Goal: Task Accomplishment & Management: Complete application form

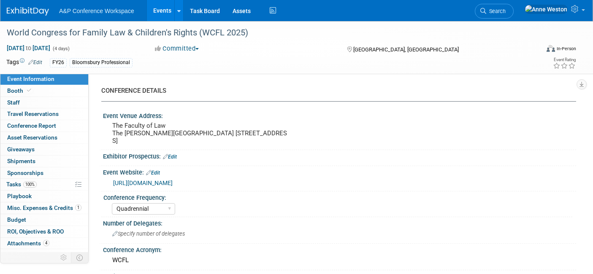
select select "Quadrennial"
select select "Level 3"
select select "Program Advert"
select select "Law"
select select "Bloomsbury Professional"
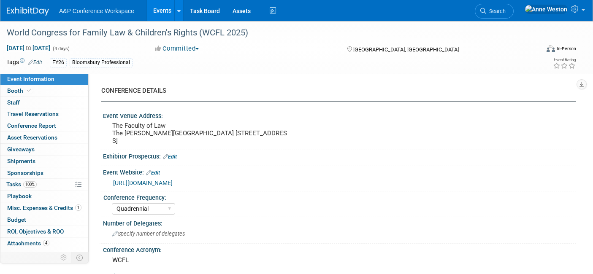
select select "[PERSON_NAME]"
select select "Brand/Subject Presence​"
click at [27, 13] on img at bounding box center [28, 11] width 42 height 8
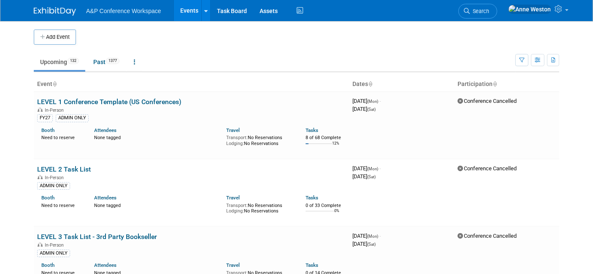
drag, startPoint x: 56, startPoint y: 33, endPoint x: 60, endPoint y: 35, distance: 4.4
click at [56, 33] on button "Add Event" at bounding box center [55, 37] width 42 height 15
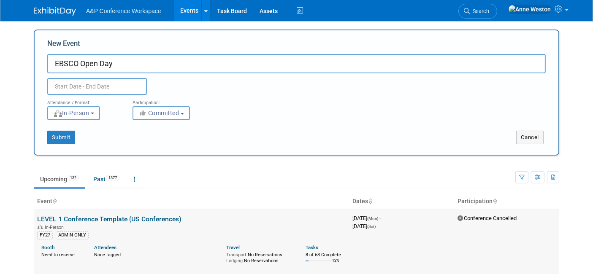
type input "EBSCO Open Day"
click at [69, 88] on input "text" at bounding box center [97, 86] width 100 height 17
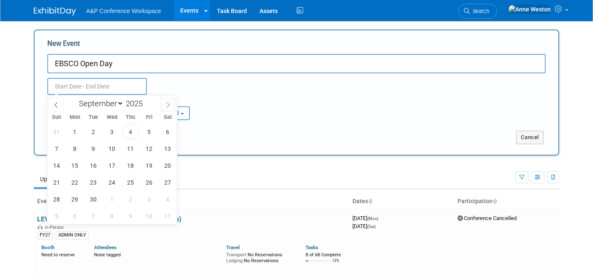
click at [167, 103] on icon at bounding box center [168, 105] width 6 height 6
select select "10"
click at [129, 147] on span "6" at bounding box center [130, 149] width 16 height 16
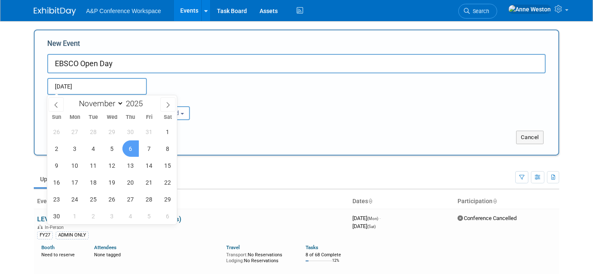
type input "Nov 6, 2025 to Nov 6, 2025"
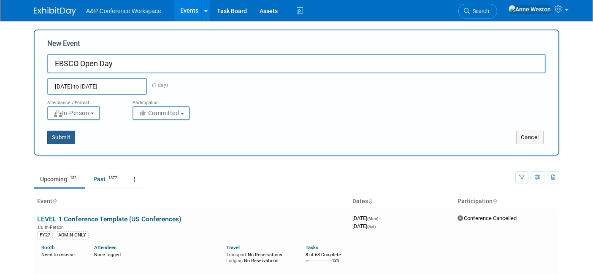
click at [60, 135] on button "Submit" at bounding box center [61, 138] width 28 height 14
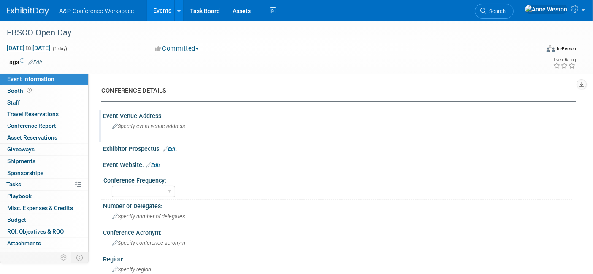
click at [124, 126] on span "Specify event venue address" at bounding box center [148, 126] width 73 height 6
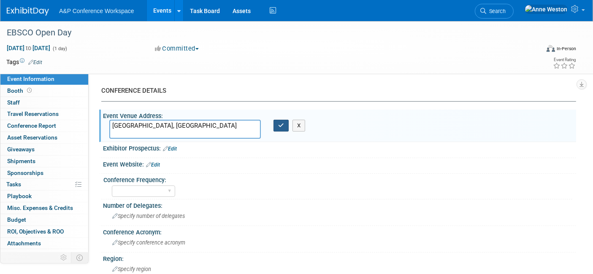
type textarea "London, UK"
click at [282, 127] on icon "button" at bounding box center [281, 125] width 6 height 5
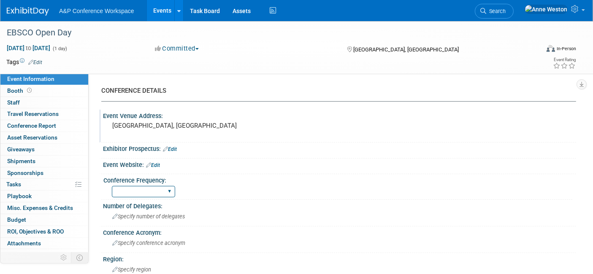
click at [166, 189] on select "Annual Biennial Bi-Annual Triennial Quadrennial" at bounding box center [143, 191] width 63 height 11
select select "Annual"
click at [112, 186] on select "Annual Biennial Bi-Annual Triennial Quadrennial" at bounding box center [143, 191] width 63 height 11
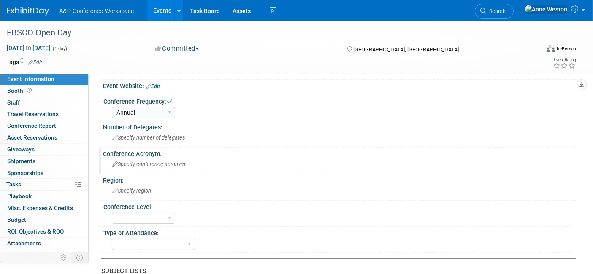
scroll to position [94, 0]
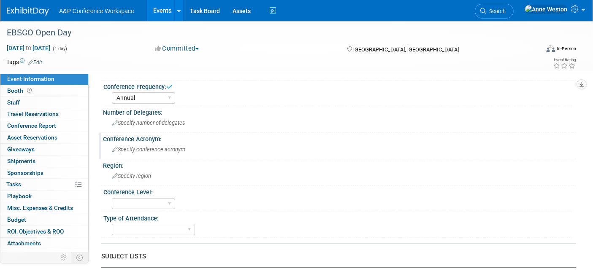
click at [134, 151] on span "Specify conference acronym" at bounding box center [148, 149] width 73 height 6
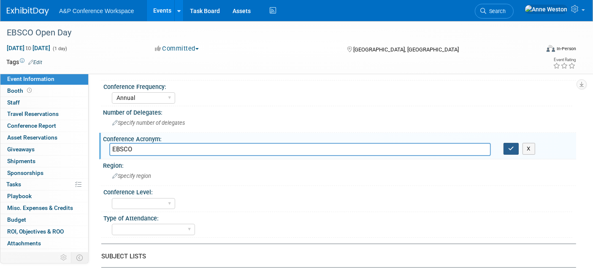
type input "EBSCO"
click at [509, 150] on icon "button" at bounding box center [511, 148] width 6 height 5
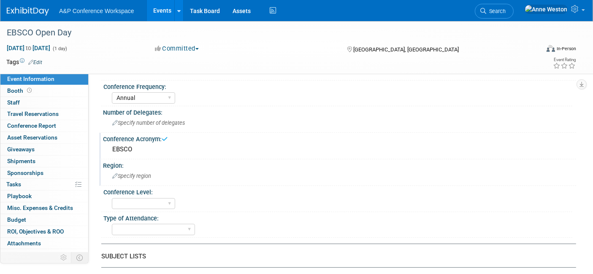
click at [127, 170] on div "Specify region" at bounding box center [339, 176] width 461 height 13
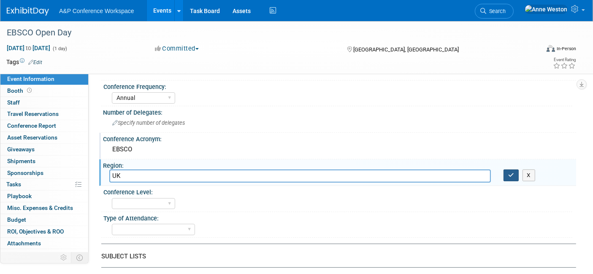
type input "UK"
click at [511, 173] on icon "button" at bounding box center [511, 175] width 6 height 5
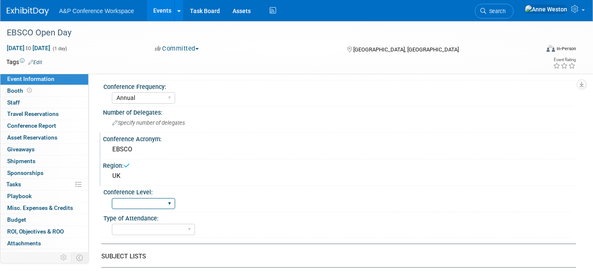
click at [133, 203] on select "Level 1 Level 2 Level 3 Level 4" at bounding box center [143, 203] width 63 height 11
select select "Level 2"
click at [112, 198] on select "Level 1 Level 2 Level 3 Level 4" at bounding box center [143, 203] width 63 height 11
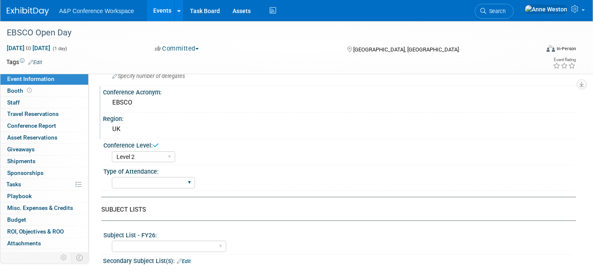
click at [146, 186] on div "In-Person Booth Virtual Booth Sponsorship Insert Only - DO NOT USE Program Adve…" at bounding box center [153, 183] width 83 height 16
click at [146, 179] on select "In-Person Booth Virtual Booth Sponsorship Insert Only - DO NOT USE Program Adve…" at bounding box center [153, 182] width 83 height 11
select select "In-Person Booth"
click at [112, 177] on select "In-Person Booth Virtual Booth Sponsorship Insert Only - DO NOT USE Program Adve…" at bounding box center [153, 182] width 83 height 11
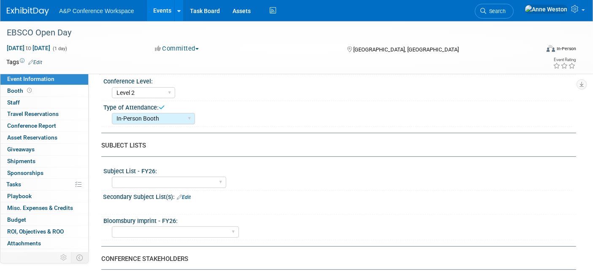
scroll to position [234, 0]
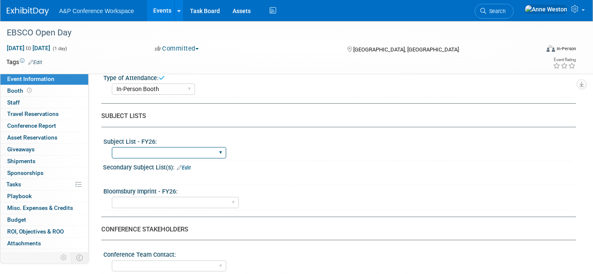
click at [163, 150] on select "ABC-CLIO Reference African Studies Anthropology Archaeology Architecture Archiv…" at bounding box center [169, 152] width 114 height 11
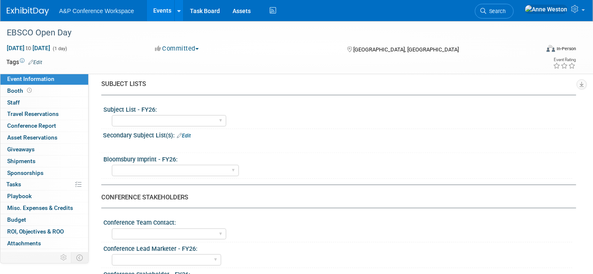
scroll to position [281, 0]
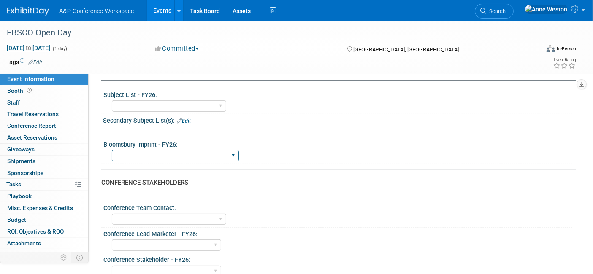
click at [167, 150] on select "Backbeat Bloomsbury Bloomsbury Academic Bloomsbury Digital Resources Bloomsbury…" at bounding box center [175, 155] width 127 height 11
select select "Bloomsbury Academic"
click at [112, 150] on select "Backbeat Bloomsbury Bloomsbury Academic Bloomsbury Digital Resources Bloomsbury…" at bounding box center [175, 155] width 127 height 11
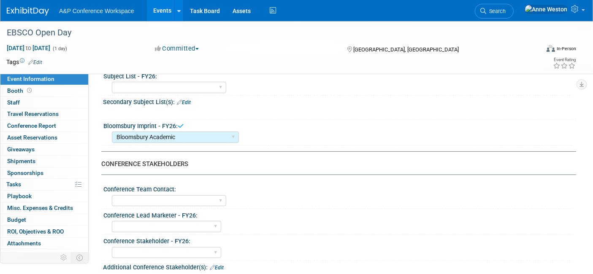
scroll to position [328, 0]
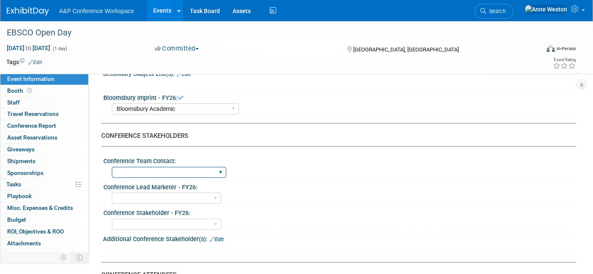
click at [188, 170] on select "Anne Weston Matt Hambridge Amanda Oney Anne Weston & Amanda Oney Anne Weston & …" at bounding box center [169, 172] width 114 height 11
select select "[PERSON_NAME]"
click at [112, 167] on select "Anne Weston Matt Hambridge Amanda Oney Anne Weston & Amanda Oney Anne Weston & …" at bounding box center [169, 172] width 114 height 11
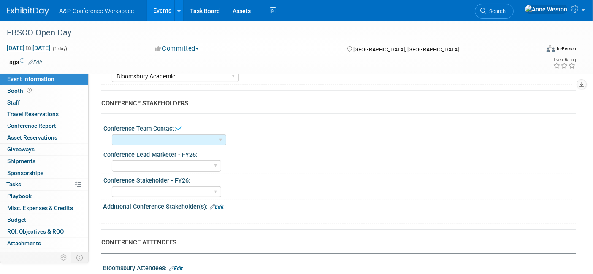
scroll to position [375, 0]
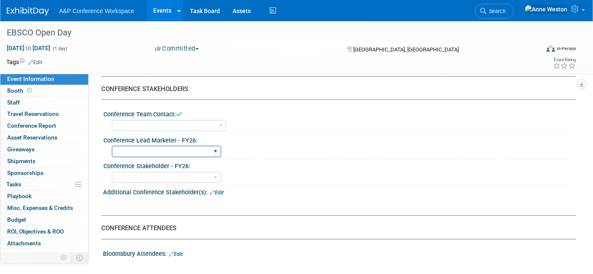
click at [173, 146] on select "Abigail Larkin Alice Billington Ami Reitmeier Amy Suratia Andy Boyd Anna Robert…" at bounding box center [166, 151] width 109 height 11
click at [227, 144] on div "Abigail Larkin Alice Billington Ami Reitmeier Amy Suratia Andy Boyd Anna Robert…" at bounding box center [342, 151] width 461 height 14
click at [182, 146] on select "Abigail Larkin Alice Billington Ami Reitmeier Amy Suratia Andy Boyd Anna Robert…" at bounding box center [166, 151] width 109 height 11
select select "[PERSON_NAME]"
click at [112, 146] on select "Abigail Larkin Alice Billington Ami Reitmeier Amy Suratia Andy Boyd Anna Robert…" at bounding box center [166, 151] width 109 height 11
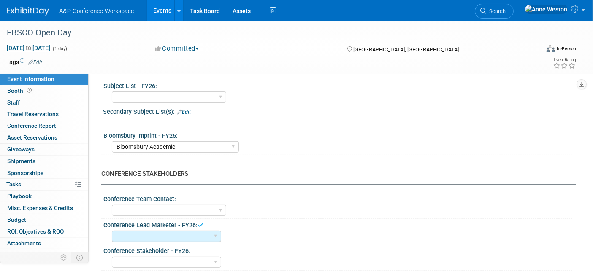
scroll to position [281, 0]
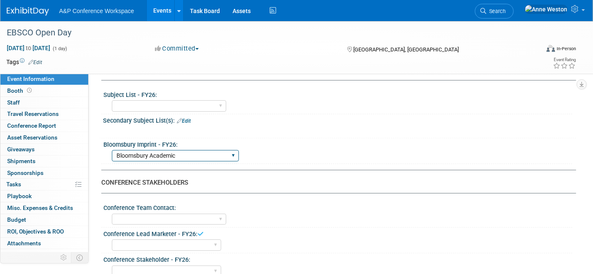
click at [183, 150] on select "Backbeat Bloomsbury Bloomsbury Academic Bloomsbury Digital Resources Bloomsbury…" at bounding box center [175, 155] width 127 height 11
select select "Bloomsbury Digital Resources"
click at [112, 150] on select "Backbeat Bloomsbury Bloomsbury Academic Bloomsbury Digital Resources Bloomsbury…" at bounding box center [175, 155] width 127 height 11
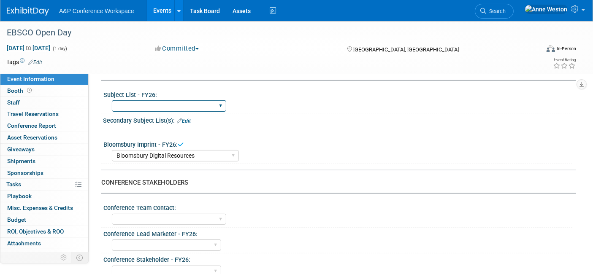
click at [173, 100] on select "ABC-CLIO Reference African Studies Anthropology Archaeology Architecture Archiv…" at bounding box center [169, 105] width 114 height 11
select select "Libraries"
click at [112, 100] on select "ABC-CLIO Reference African Studies Anthropology Archaeology Architecture Archiv…" at bounding box center [169, 105] width 114 height 11
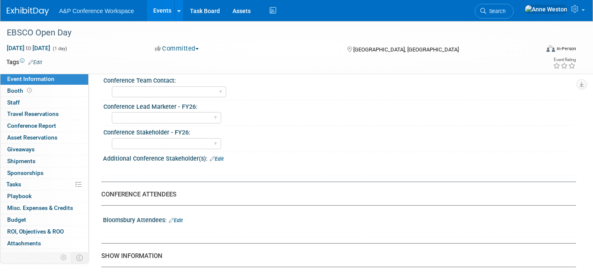
scroll to position [375, 0]
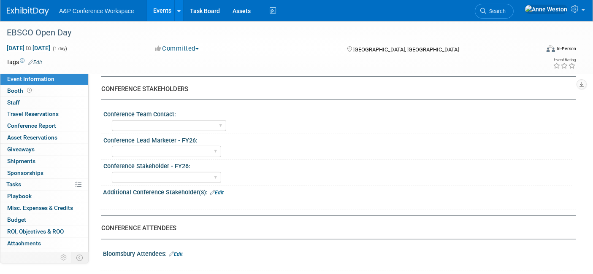
click at [217, 190] on link "Edit" at bounding box center [217, 193] width 14 height 6
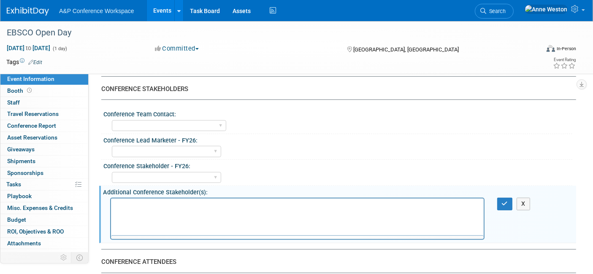
scroll to position [0, 0]
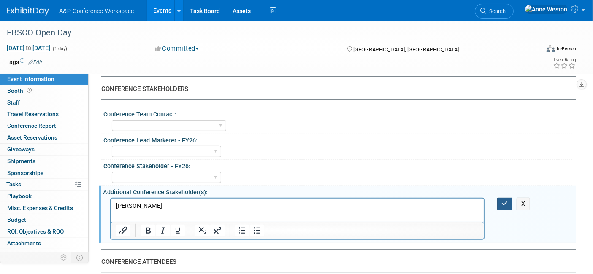
click at [500, 198] on button "button" at bounding box center [505, 204] width 16 height 12
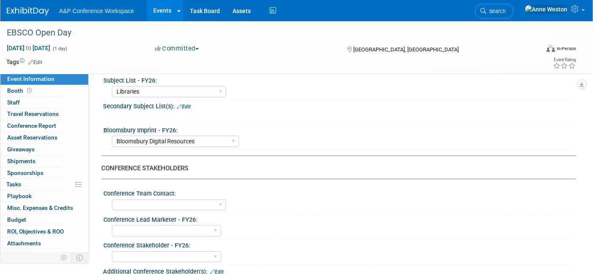
scroll to position [314, 0]
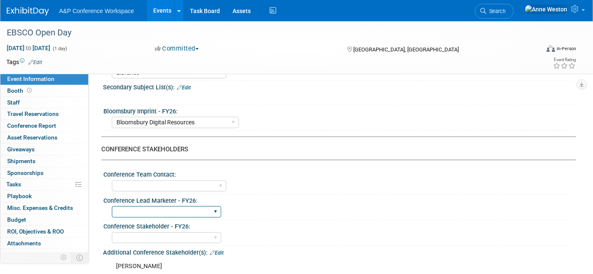
click at [183, 206] on select "Abigail Larkin Alice Billington Ami Reitmeier Amy Suratia Andy Boyd Anna Robert…" at bounding box center [166, 211] width 109 height 11
select select "[PERSON_NAME]"
click at [112, 206] on select "Abigail Larkin Alice Billington Ami Reitmeier Amy Suratia Andy Boyd Anna Robert…" at bounding box center [166, 211] width 109 height 11
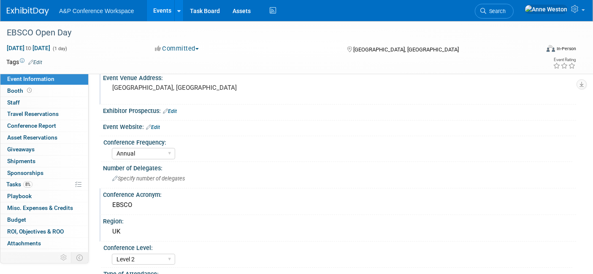
scroll to position [0, 0]
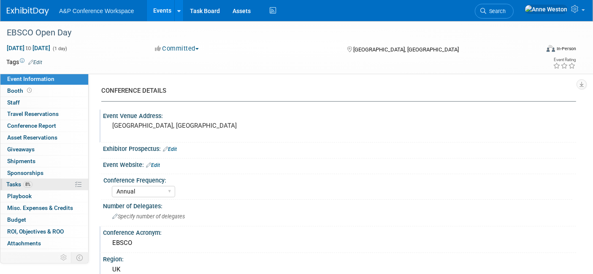
click at [42, 180] on link "8% Tasks 8%" at bounding box center [44, 184] width 88 height 11
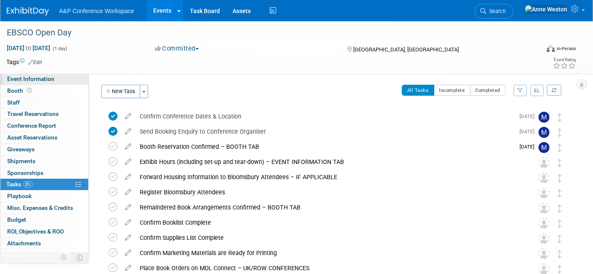
click at [19, 80] on span "Event Information" at bounding box center [30, 79] width 47 height 7
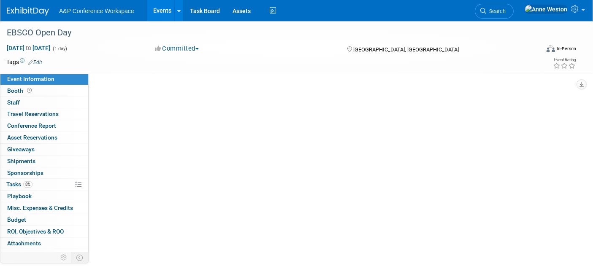
select select "Annual"
select select "Level 2"
select select "In-Person Booth"
select select "Libraries"
select select "Bloomsbury Digital Resources"
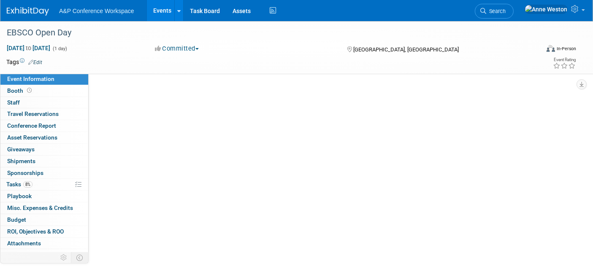
select select "[PERSON_NAME]"
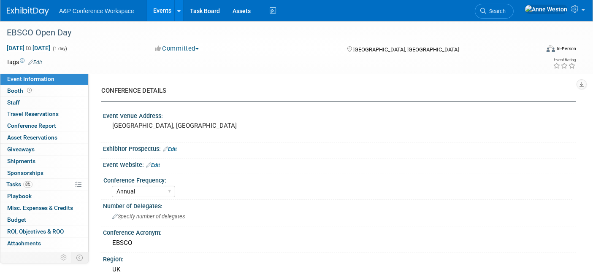
click at [506, 8] on span "Search" at bounding box center [495, 11] width 19 height 6
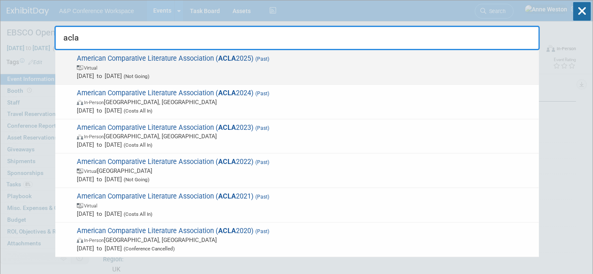
type input "acla"
click at [99, 59] on span "American Comparative Literature Association ( ACLA 2025) (Past) Virtual May 29,…" at bounding box center [304, 67] width 461 height 26
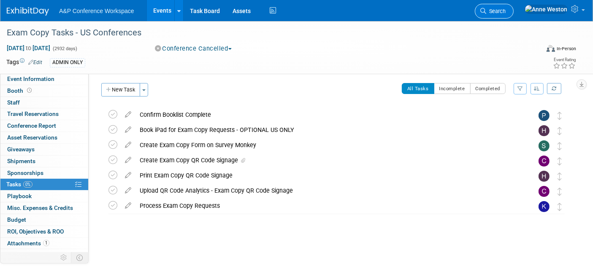
scroll to position [2, 0]
click at [506, 11] on span "Search" at bounding box center [495, 11] width 19 height 6
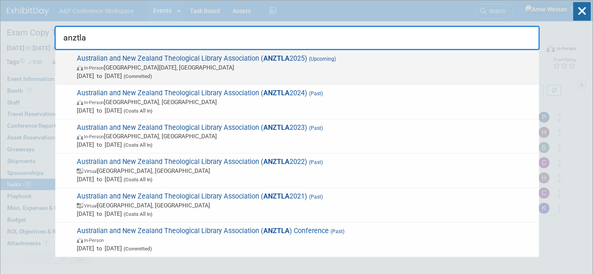
type input "anztla"
click at [133, 71] on span "Australian and New Zealand Theological Library Association ( ANZTLA 2025) (Upco…" at bounding box center [304, 67] width 461 height 26
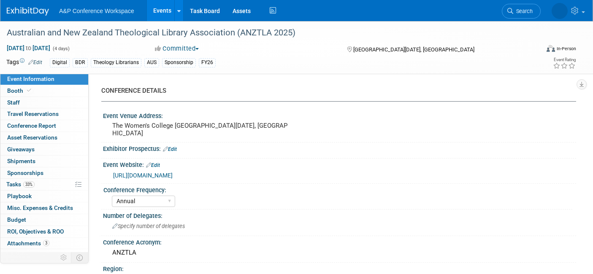
select select "Annual"
select select "Level 3"
select select "Sponsorship"
select select "Libraries"
select select "Bloomsbury Digital Resources"
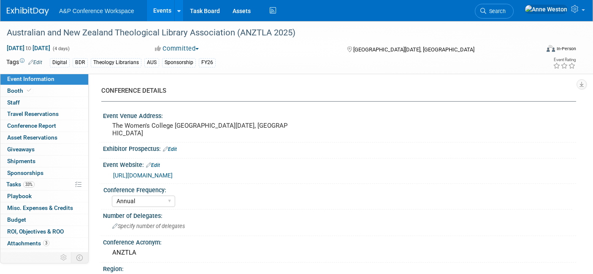
select select "[PERSON_NAME]"
select select "BDR Product Awareness and Trial Generation​"
click at [48, 186] on link "33% Tasks 33%" at bounding box center [44, 184] width 88 height 11
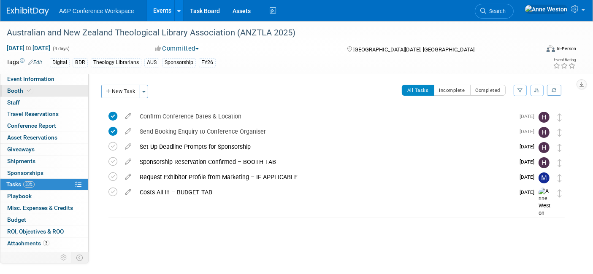
click at [30, 89] on span at bounding box center [29, 90] width 8 height 6
select select "DIGI"
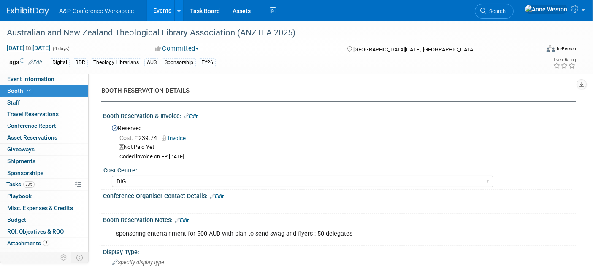
click at [190, 114] on link "Edit" at bounding box center [191, 117] width 14 height 6
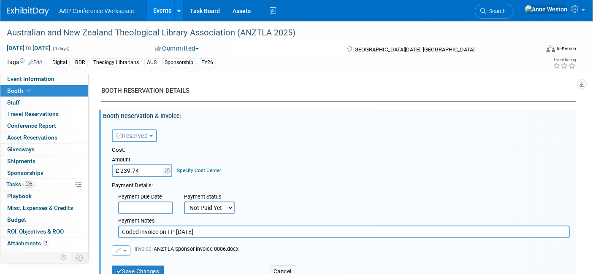
click at [153, 169] on input "£ 239.74" at bounding box center [138, 171] width 53 height 13
type input "£"
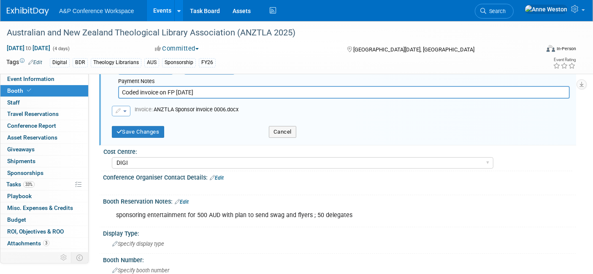
scroll to position [141, 0]
type input "£ 0.00"
click at [136, 128] on button "Save Changes" at bounding box center [138, 131] width 52 height 12
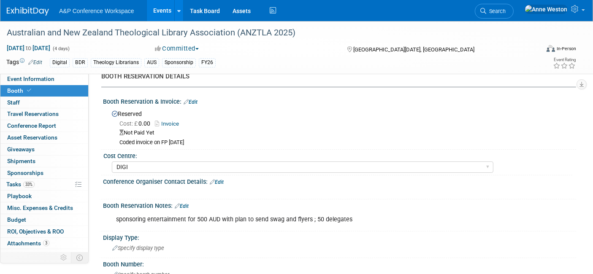
scroll to position [0, 0]
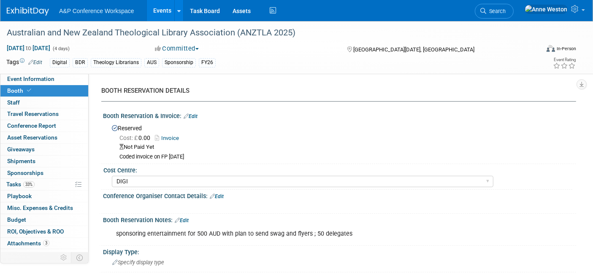
click at [194, 111] on div "Booth Reservation & Invoice: Edit" at bounding box center [339, 115] width 473 height 11
click at [194, 114] on link "Edit" at bounding box center [191, 117] width 14 height 6
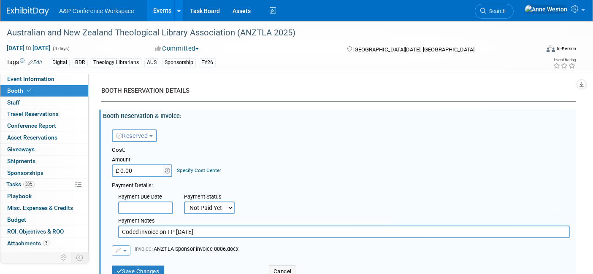
click at [134, 141] on button "Reserved" at bounding box center [134, 136] width 45 height 13
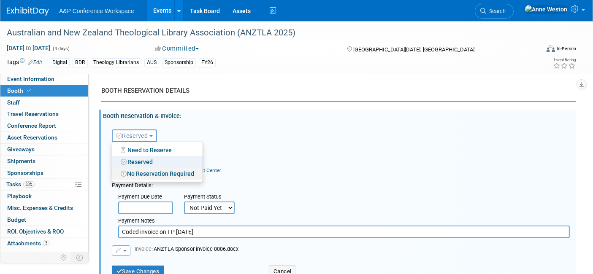
click at [154, 174] on link "No Reservation Required" at bounding box center [157, 174] width 90 height 12
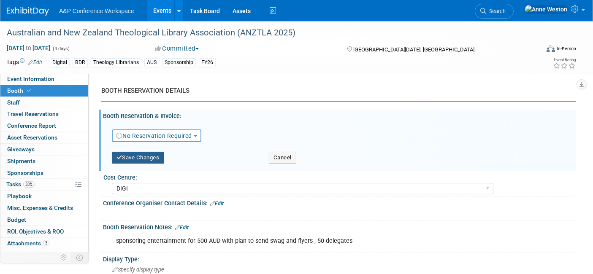
click at [144, 158] on button "Save Changes" at bounding box center [138, 158] width 52 height 12
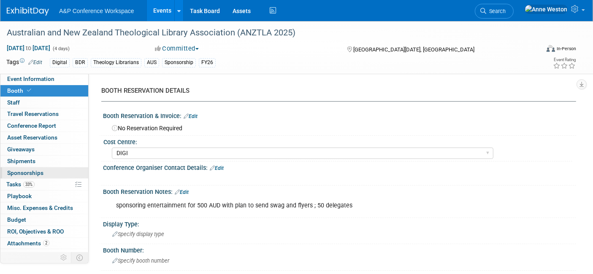
click at [38, 170] on span "Sponsorships 0" at bounding box center [25, 173] width 36 height 7
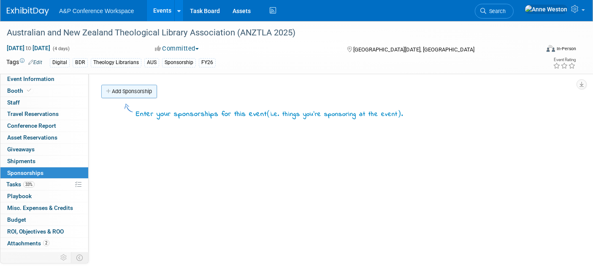
click at [130, 89] on link "Add Sponsorship" at bounding box center [129, 92] width 56 height 14
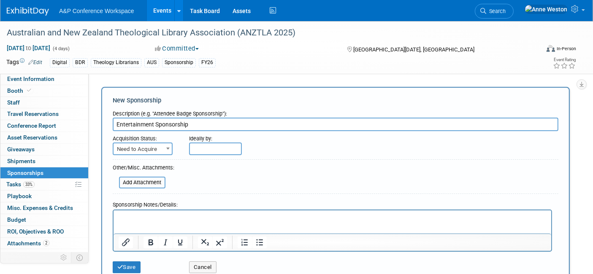
type input "Entertainment Sponsorship"
click at [152, 149] on span "Need to Acquire" at bounding box center [143, 150] width 58 height 12
select select "2"
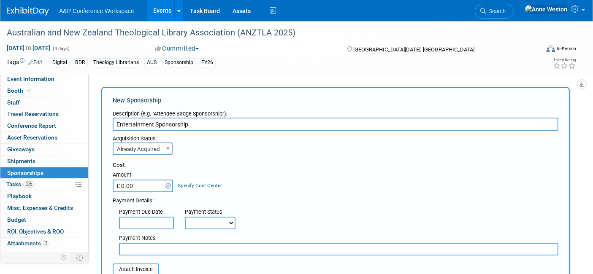
click at [141, 182] on input "£ 0.00" at bounding box center [139, 186] width 53 height 13
type input "£ 250.00"
click at [202, 225] on select "Not Paid Yet Partially Paid Paid in Full" at bounding box center [210, 223] width 51 height 13
select select "1"
click at [185, 217] on select "Not Paid Yet Partially Paid Paid in Full" at bounding box center [210, 223] width 51 height 13
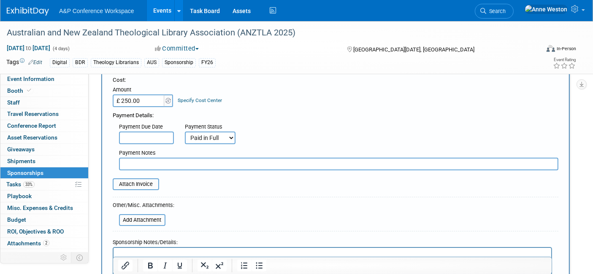
scroll to position [47, 0]
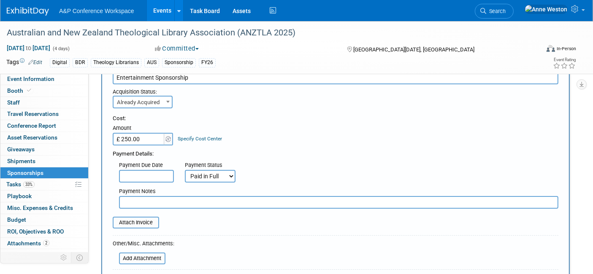
click at [154, 200] on input "text" at bounding box center [338, 202] width 439 height 13
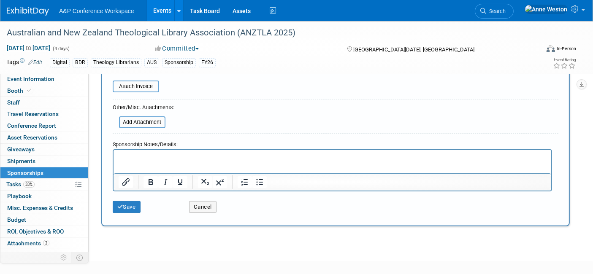
scroll to position [187, 0]
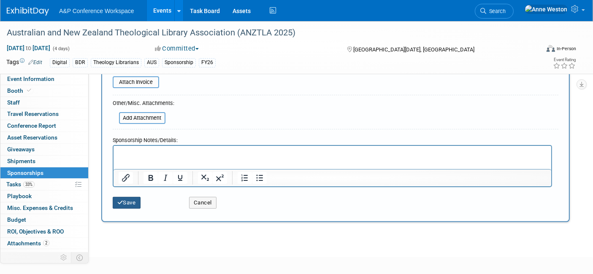
type input "Invoice coded on FP 09/04/2025"
click at [129, 200] on button "Save" at bounding box center [127, 203] width 28 height 12
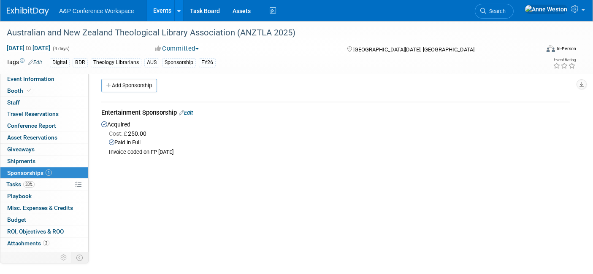
scroll to position [0, 0]
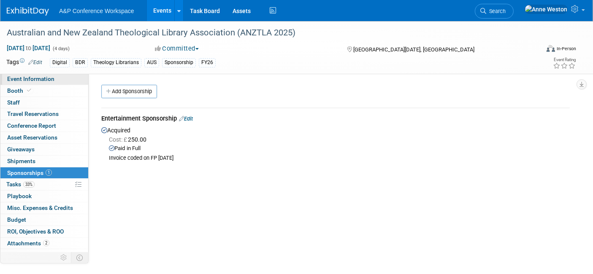
click at [35, 79] on span "Event Information" at bounding box center [30, 79] width 47 height 7
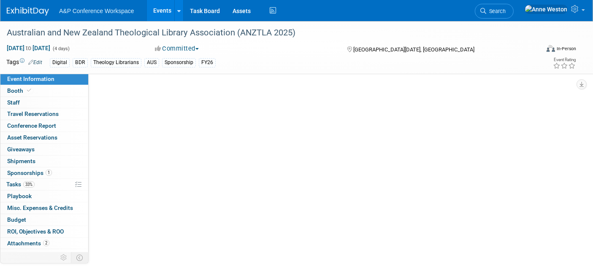
select select "Annual"
select select "Level 3"
select select "Sponsorship"
select select "Libraries"
select select "Bloomsbury Digital Resources"
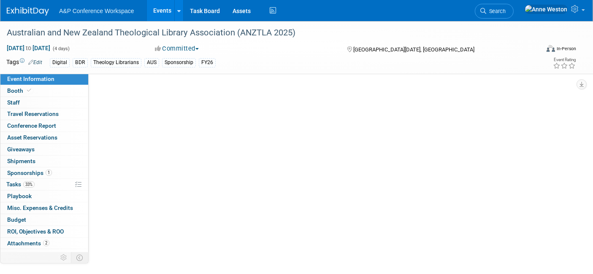
select select "[PERSON_NAME]"
select select "BDR Product Awareness and Trial Generation​"
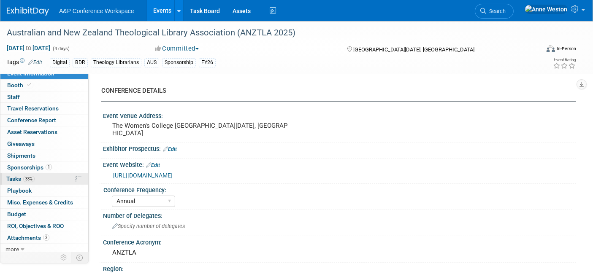
scroll to position [7, 0]
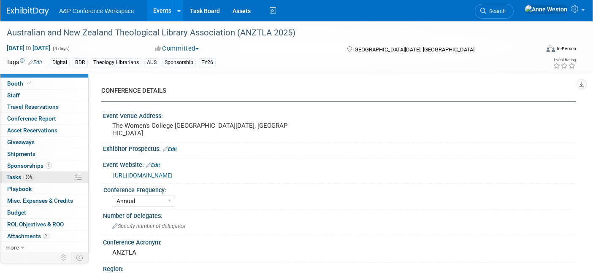
click at [33, 179] on span "Tasks 33%" at bounding box center [20, 177] width 28 height 7
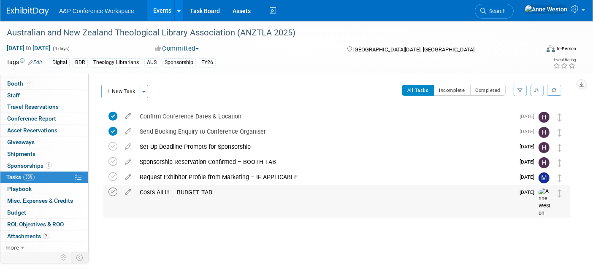
click at [115, 190] on icon at bounding box center [112, 192] width 9 height 9
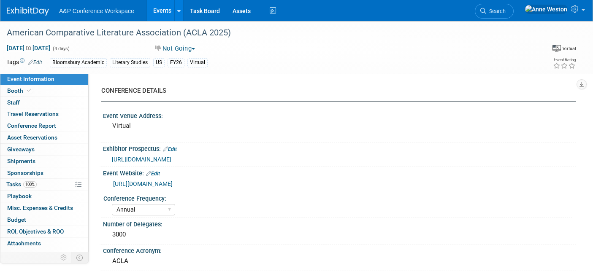
select select "Annual"
select select "Level 2"
select select "Virtual Booth"
select select "Literary Studies"
select select "Bloomsbury Academic"
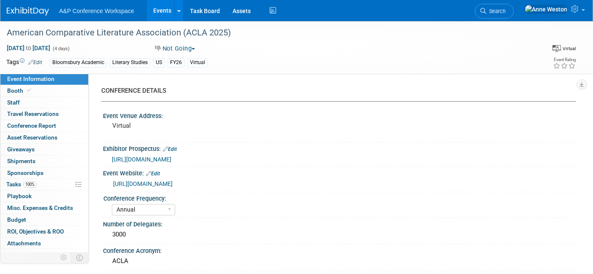
select select "[PERSON_NAME]"
select select "Brand/Subject Presence​"
click at [163, 160] on span "https://www.acla.org/annual-meeting/about-annual-meeting/conference-program-adv…" at bounding box center [142, 159] width 60 height 7
click at [506, 12] on span "Search" at bounding box center [495, 11] width 19 height 6
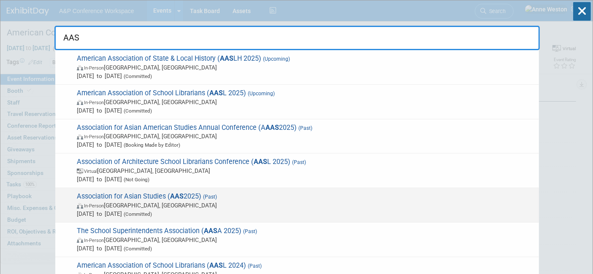
type input "AAS"
click at [141, 200] on span "Association for Asian Studies ( AAS 2025) (Past) In-Person Columbus, OH Mar 13,…" at bounding box center [304, 205] width 461 height 26
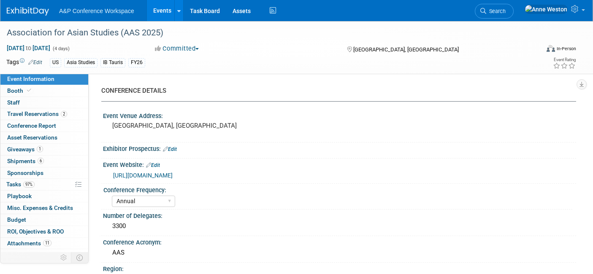
select select "Annual"
select select "Level 2"
select select "In-Person Booth"
select select "Asia Studies"
select select "Bloomsbury/Rowman & [PERSON_NAME]"
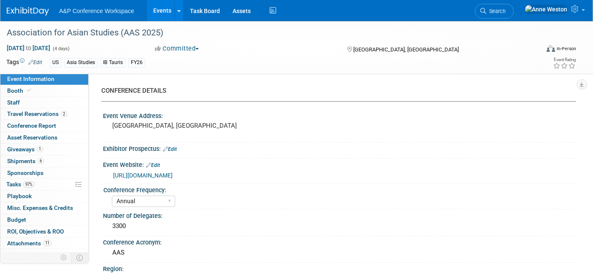
select select "[PERSON_NAME]"
select select "Networking/Commissioning"
click at [167, 174] on link "[URL][DOMAIN_NAME]" at bounding box center [143, 175] width 60 height 7
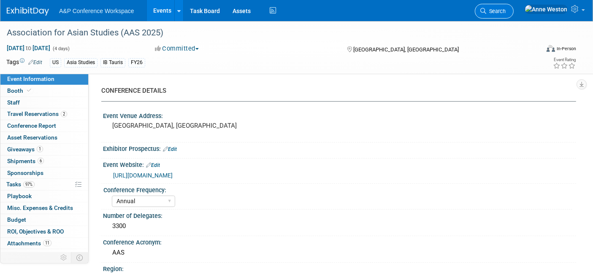
click at [514, 6] on link "Search" at bounding box center [494, 11] width 39 height 15
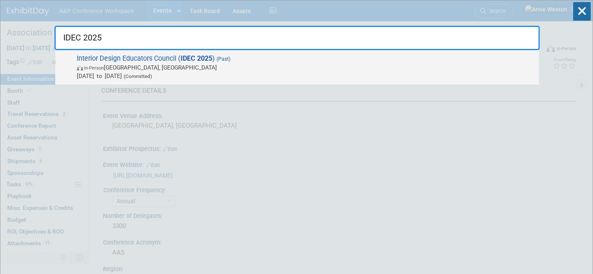
type input "IDEC 2025"
click at [129, 69] on span "In-Person [GEOGRAPHIC_DATA], [GEOGRAPHIC_DATA]" at bounding box center [306, 67] width 458 height 8
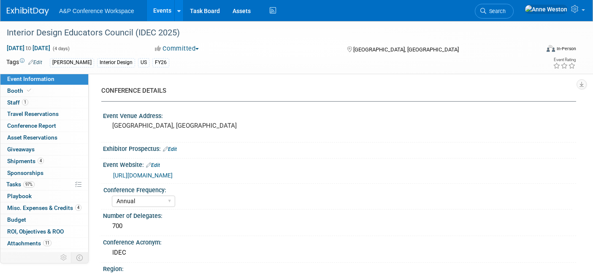
select select "Annual"
select select "Level 2"
select select "In-Person Booth"
select select "Interior Design & Interior Architecture"
select select "[PERSON_NAME] Books"
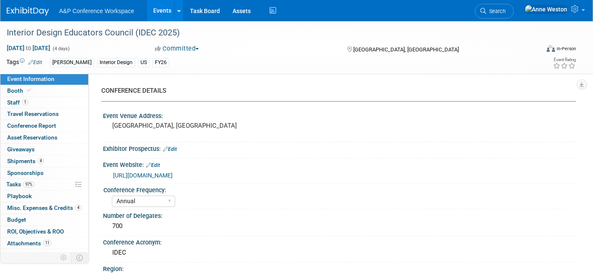
select select "[PERSON_NAME]"
select select "Inspection/Exam Copy Leads​"
click at [173, 175] on link "[URL][DOMAIN_NAME]" at bounding box center [143, 175] width 60 height 7
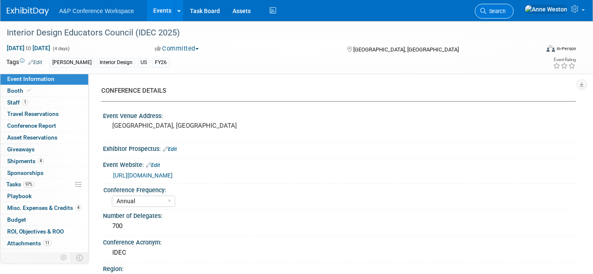
click at [506, 10] on span "Search" at bounding box center [495, 11] width 19 height 6
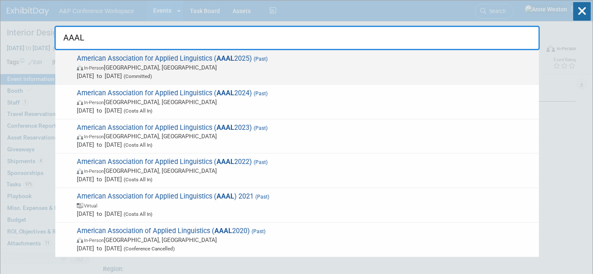
type input "AAAL"
click at [112, 63] on span "In-Person Denver, CO" at bounding box center [306, 67] width 458 height 8
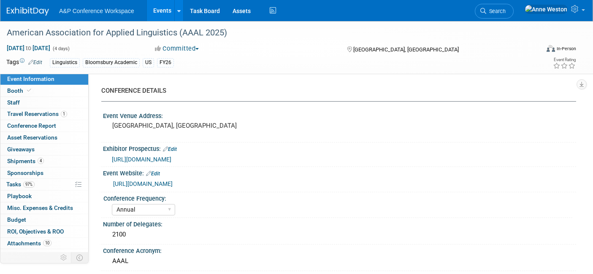
select select "Annual"
select select "Level 2"
select select "In-Person Booth"
select select "Linguistics"
select select "Bloomsbury/Rowman & [PERSON_NAME]"
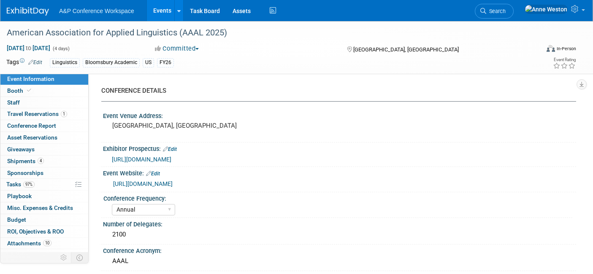
select select "[PERSON_NAME]"
select select "Networking/Commissioning"
click at [16, 185] on span "Tasks 97%" at bounding box center [20, 184] width 28 height 7
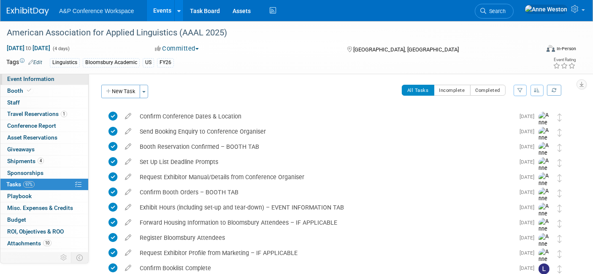
click at [19, 78] on span "Event Information" at bounding box center [30, 79] width 47 height 7
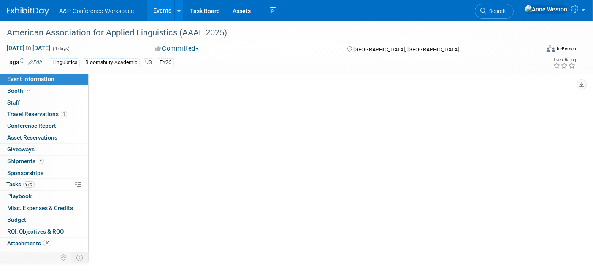
select select "Annual"
select select "Level 2"
select select "In-Person Booth"
select select "Linguistics"
select select "Bloomsbury/Rowman & [PERSON_NAME]"
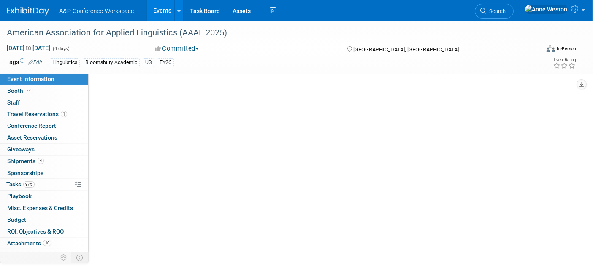
select select "[PERSON_NAME]"
select select "Networking/Commissioning"
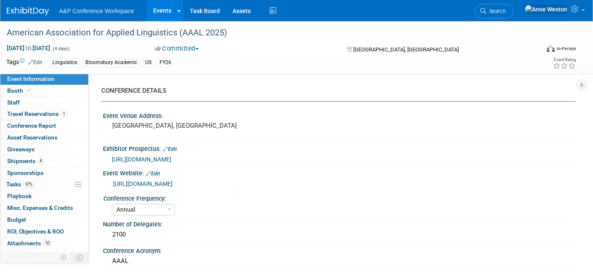
click at [173, 185] on link "[URL][DOMAIN_NAME]" at bounding box center [143, 184] width 60 height 7
click at [506, 14] on span "Search" at bounding box center [495, 11] width 19 height 6
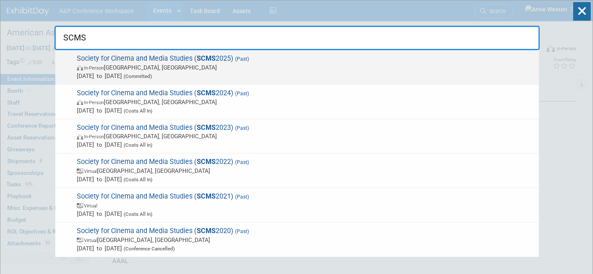
type input "SCMS"
click at [111, 67] on span "In-Person [GEOGRAPHIC_DATA], [GEOGRAPHIC_DATA]" at bounding box center [306, 67] width 458 height 8
